Goal: Transaction & Acquisition: Purchase product/service

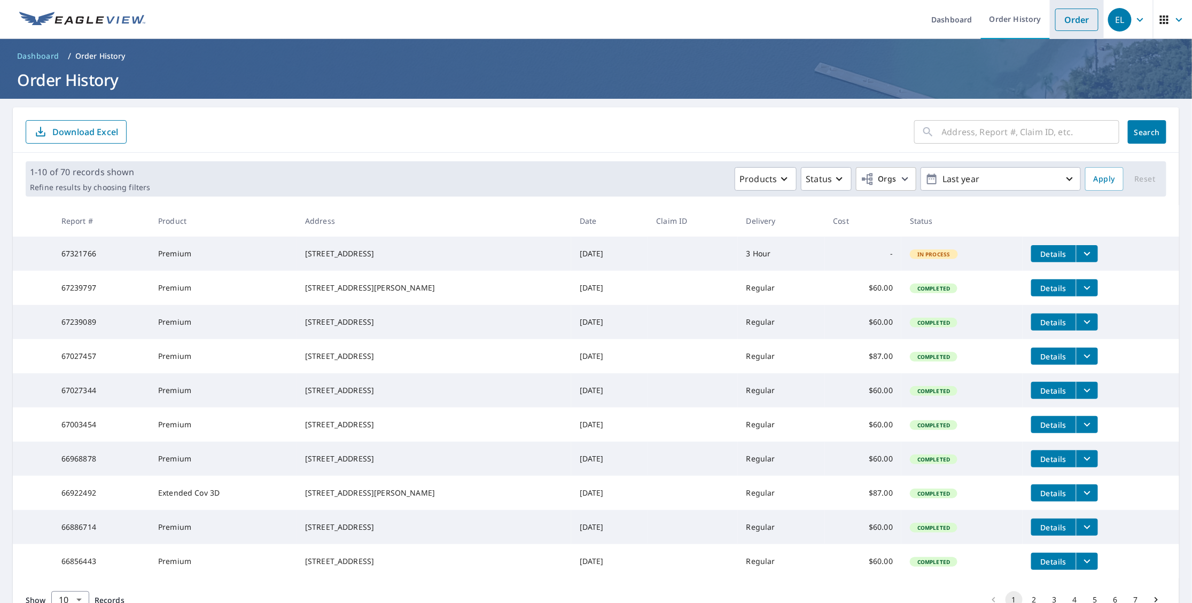
click at [1063, 17] on link "Order" at bounding box center [1076, 20] width 43 height 22
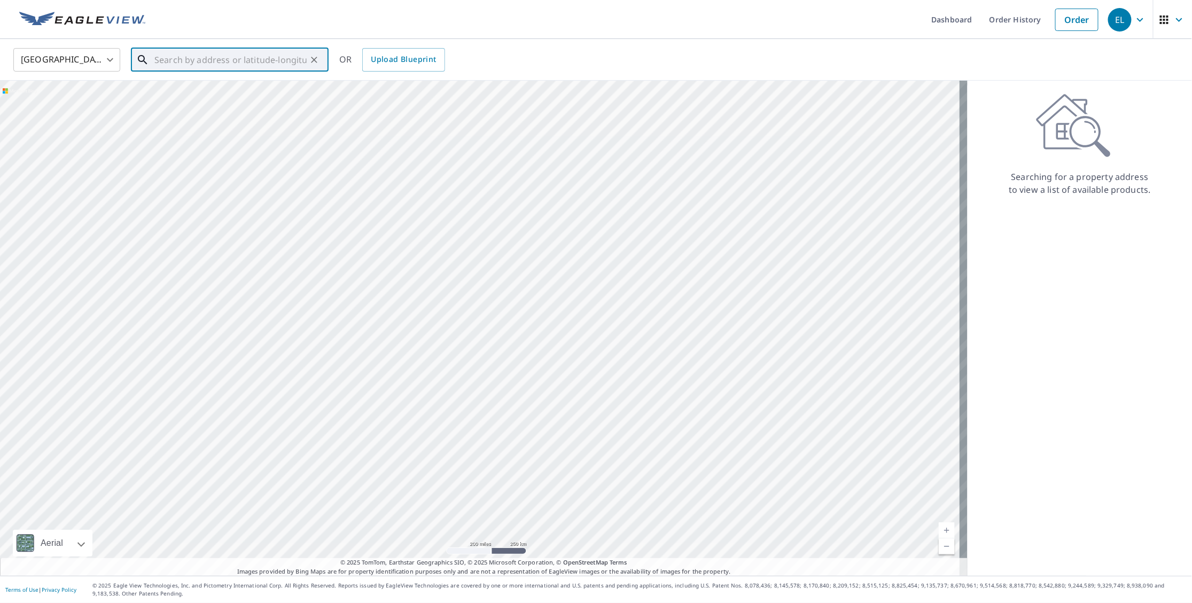
click at [238, 61] on input "text" at bounding box center [230, 60] width 152 height 30
click at [241, 93] on span "[STREET_ADDRESS]" at bounding box center [236, 90] width 168 height 13
type input "[STREET_ADDRESS]"
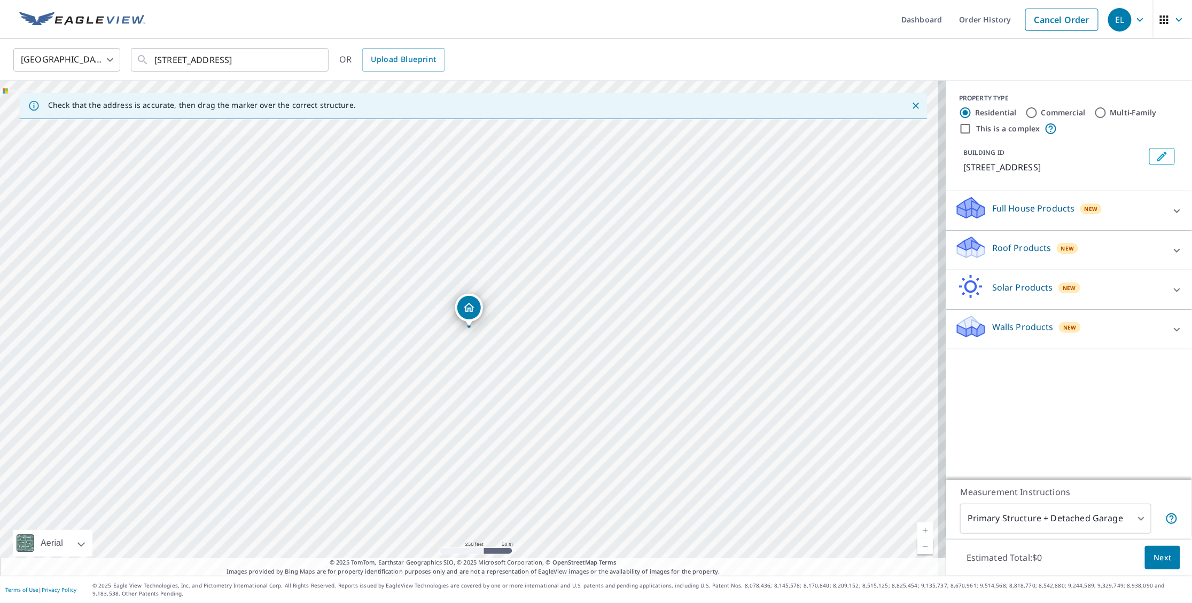
click at [1061, 249] on span "New" at bounding box center [1067, 248] width 13 height 9
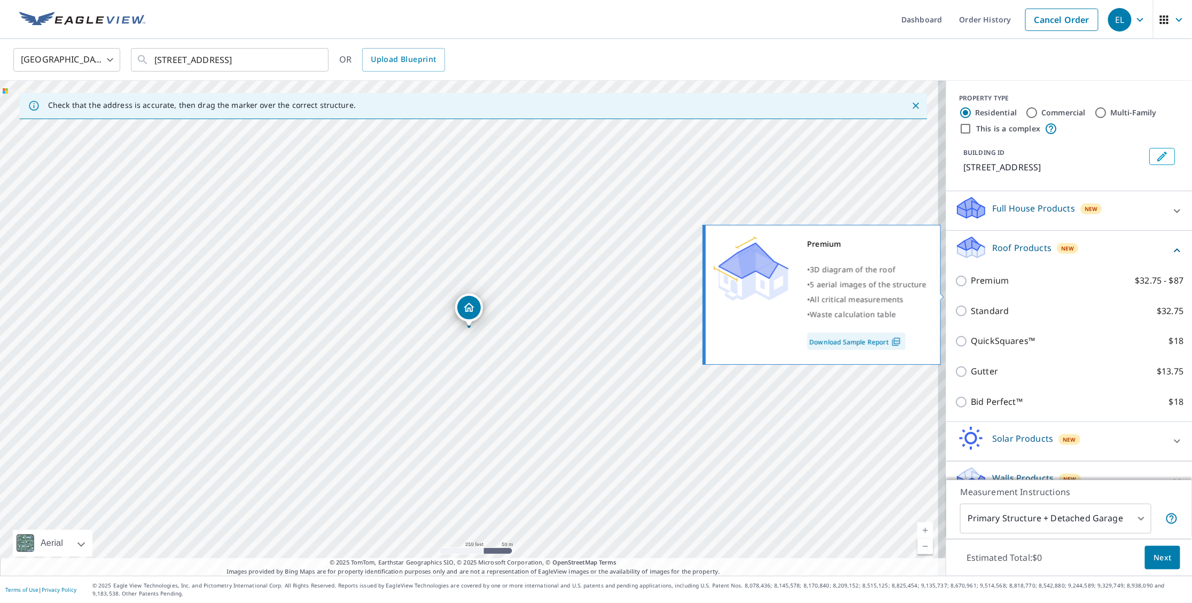
click at [975, 287] on p "Premium" at bounding box center [990, 280] width 38 height 13
click at [971, 287] on input "Premium $32.75 - $87" at bounding box center [963, 281] width 16 height 13
checkbox input "true"
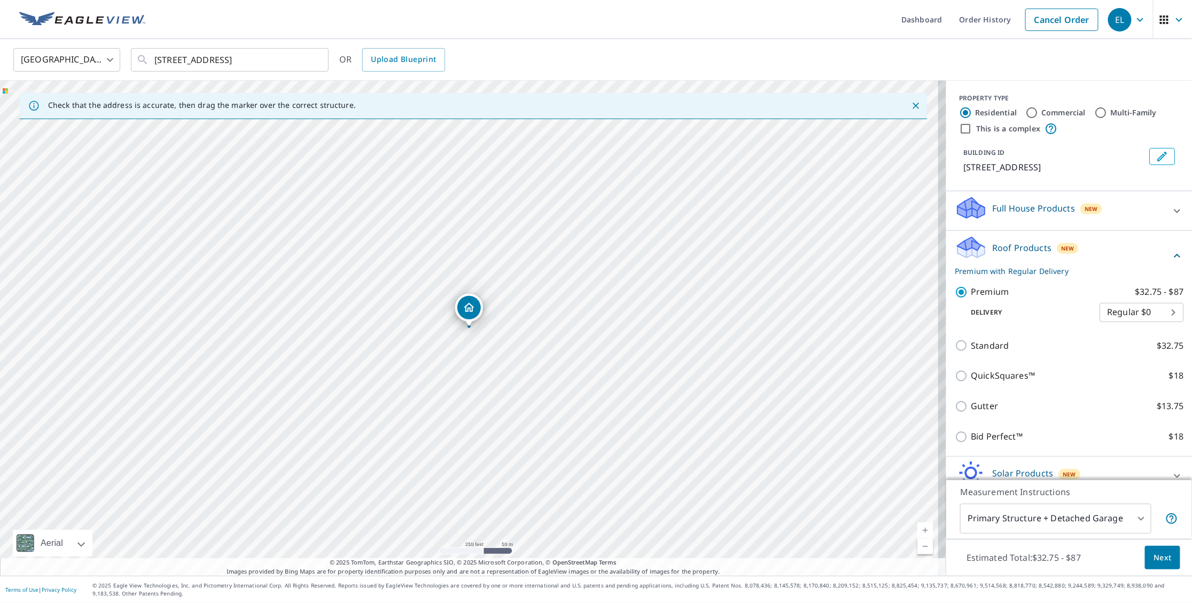
click at [1168, 559] on button "Next" at bounding box center [1162, 558] width 35 height 24
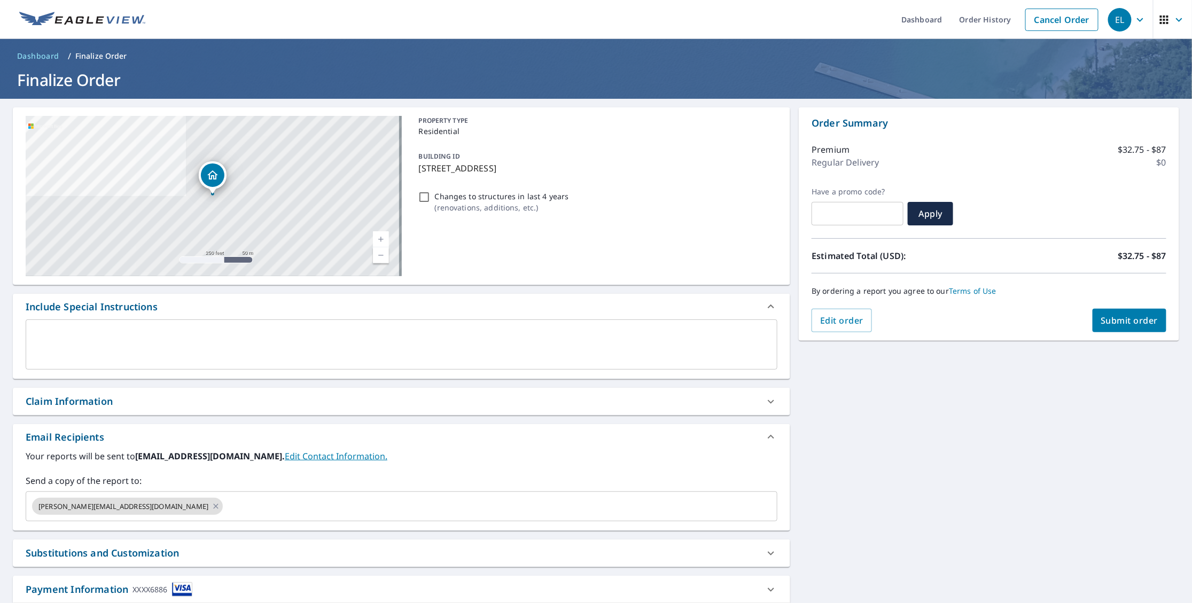
click at [1110, 330] on button "Submit order" at bounding box center [1129, 321] width 74 height 24
